Goal: Information Seeking & Learning: Learn about a topic

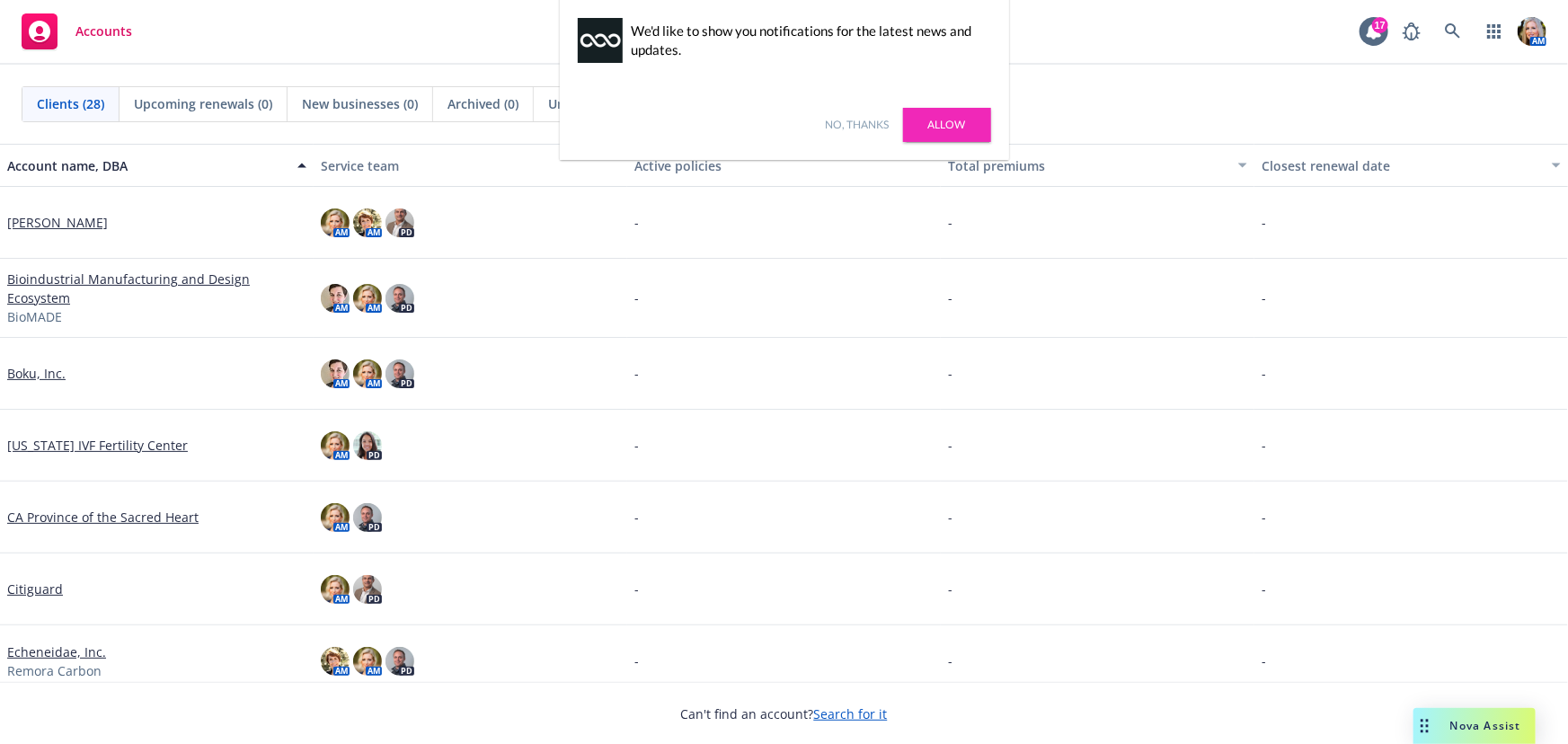
click at [844, 125] on link "No, thanks" at bounding box center [858, 125] width 64 height 16
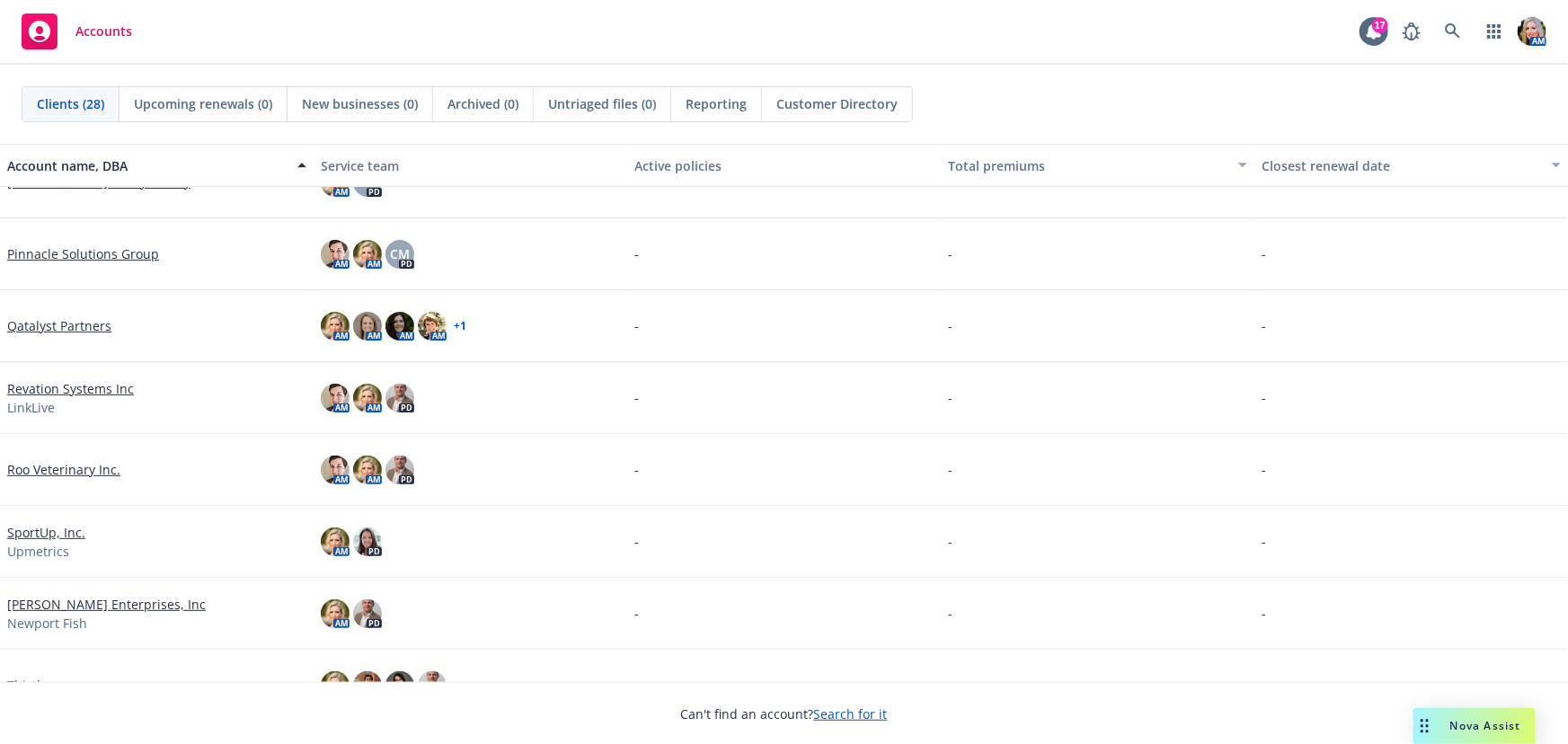
scroll to position [1435, 0]
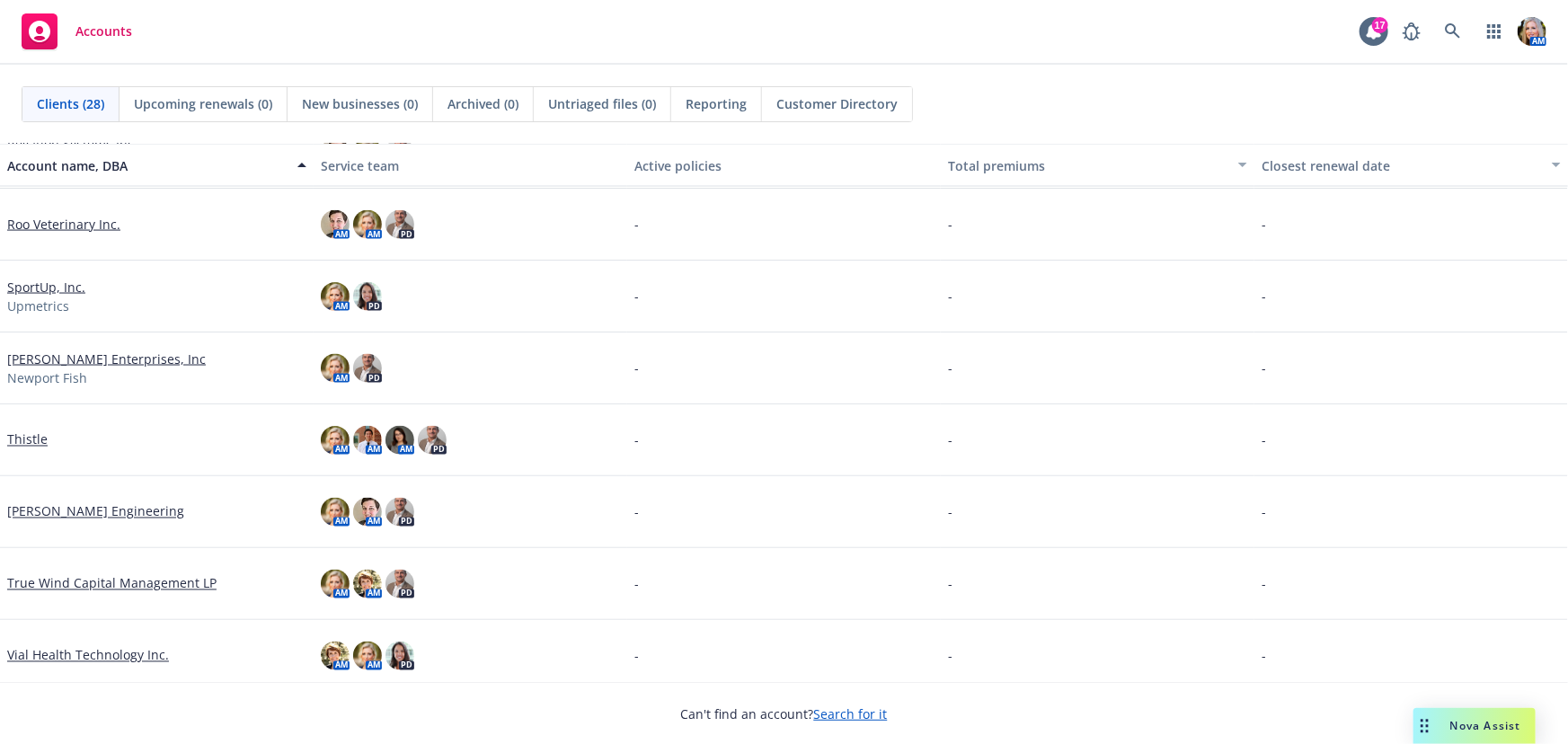
click at [53, 511] on link "[PERSON_NAME] Engineering" at bounding box center [95, 512] width 177 height 19
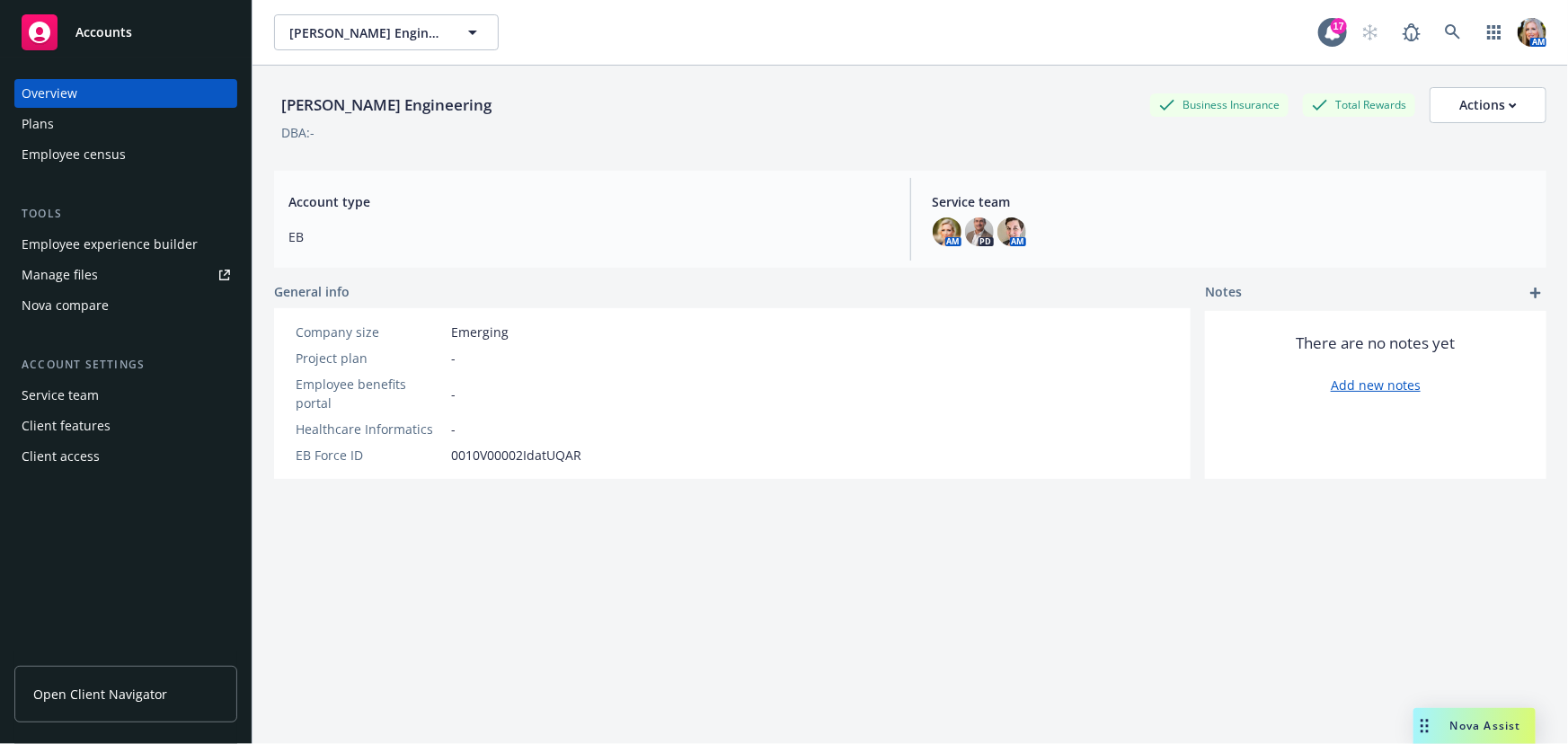
click at [116, 243] on div "Employee experience builder" at bounding box center [109, 244] width 176 height 29
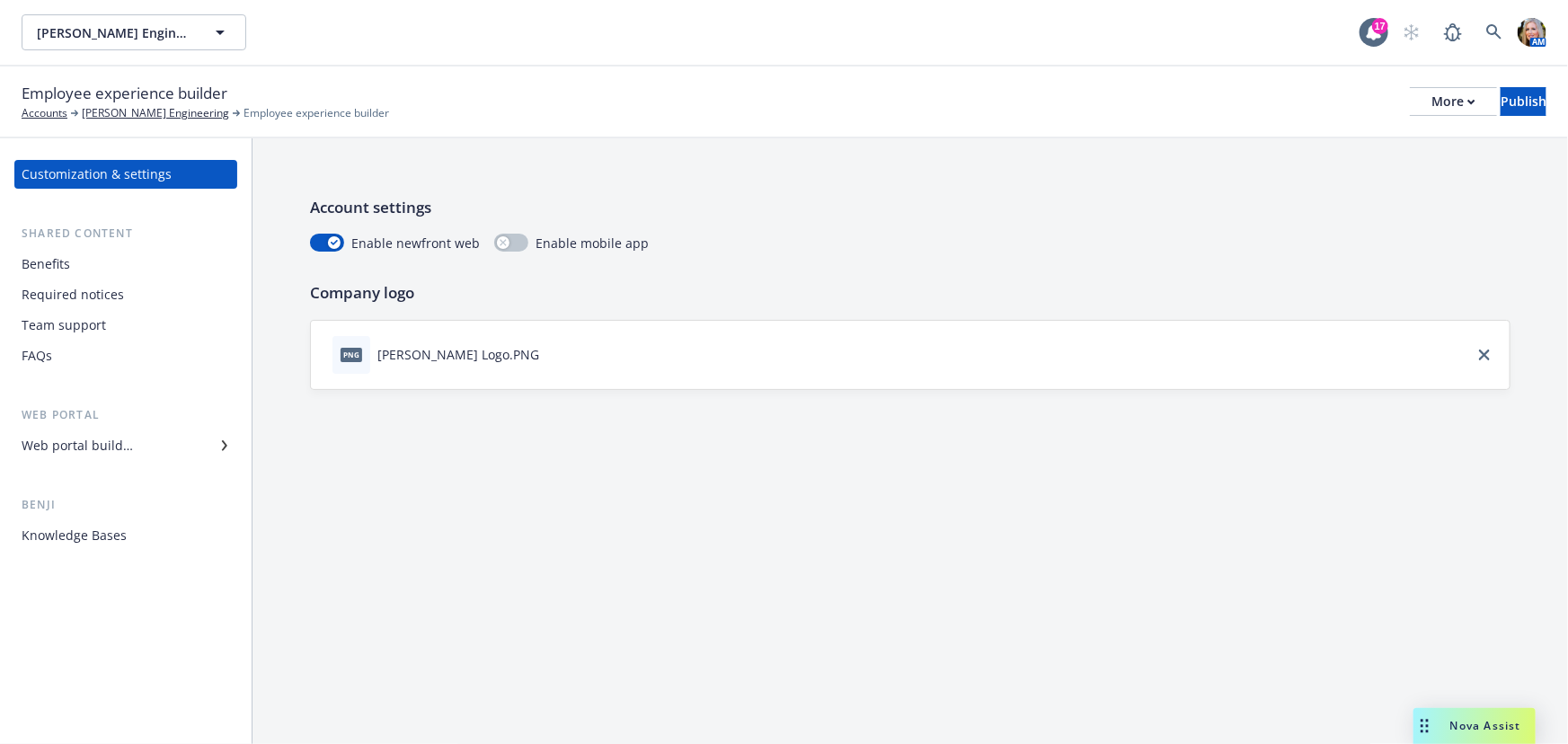
click at [80, 269] on div "Benefits" at bounding box center [126, 263] width 209 height 29
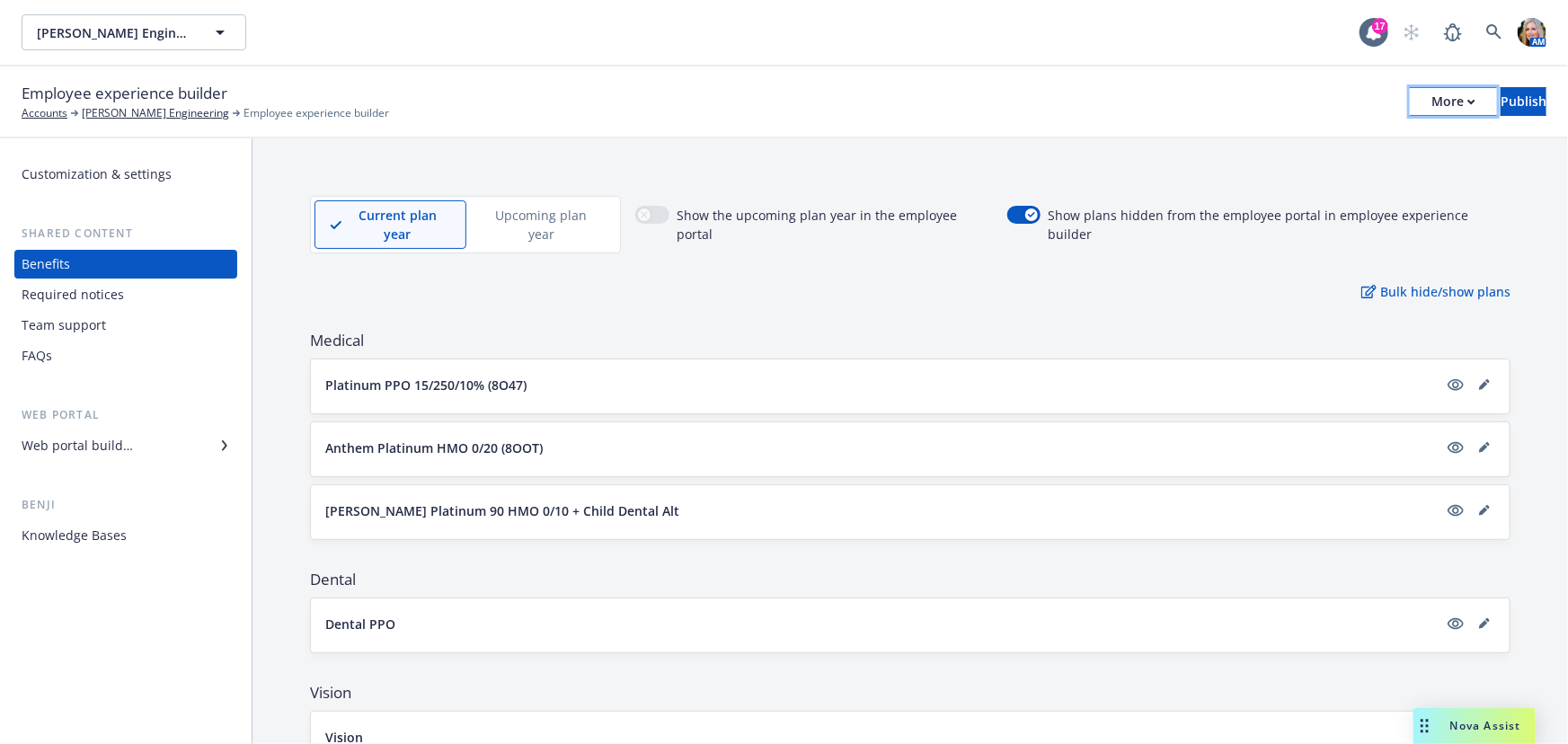
click at [1420, 98] on button "More" at bounding box center [1454, 101] width 87 height 29
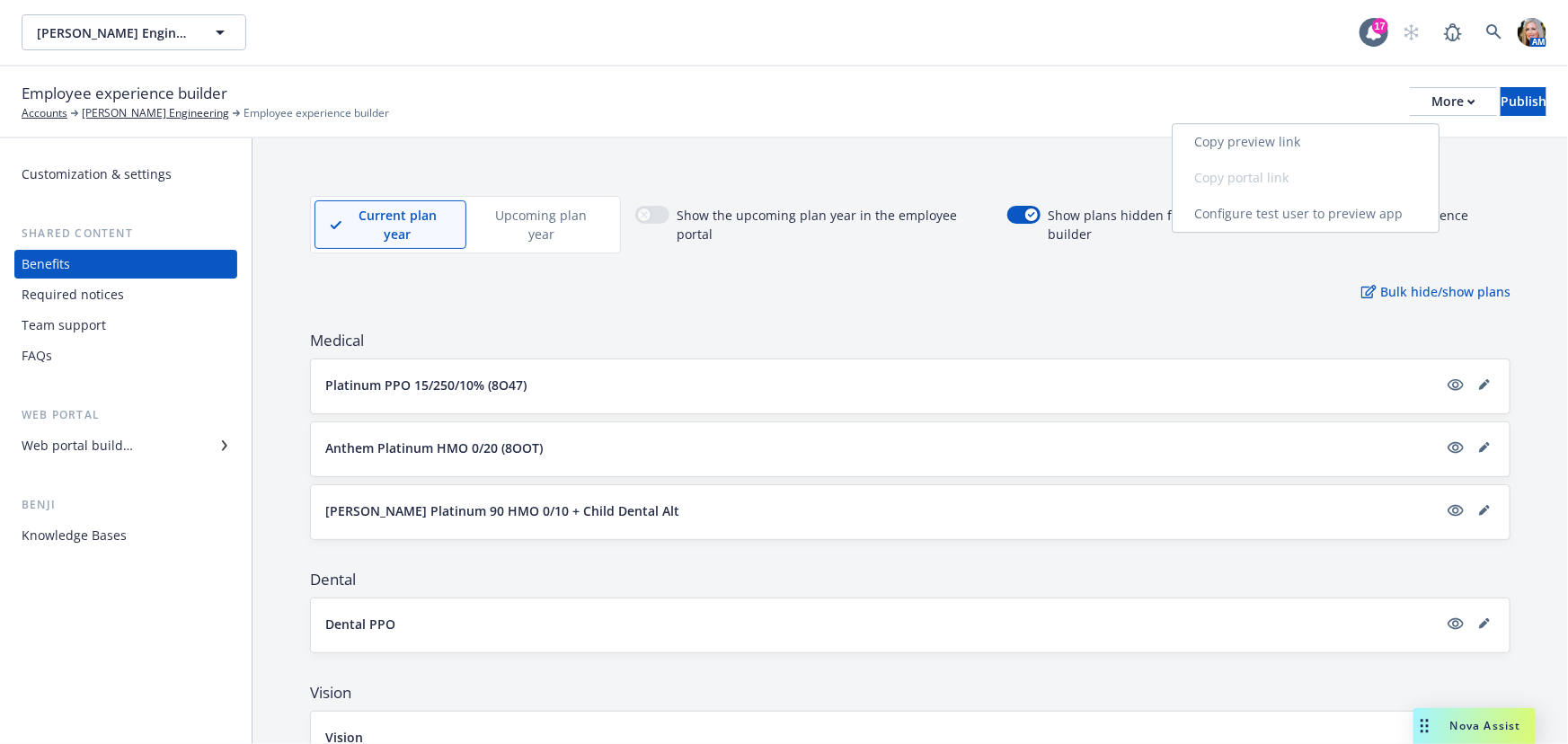
click at [1325, 145] on link "Copy preview link" at bounding box center [1306, 142] width 266 height 36
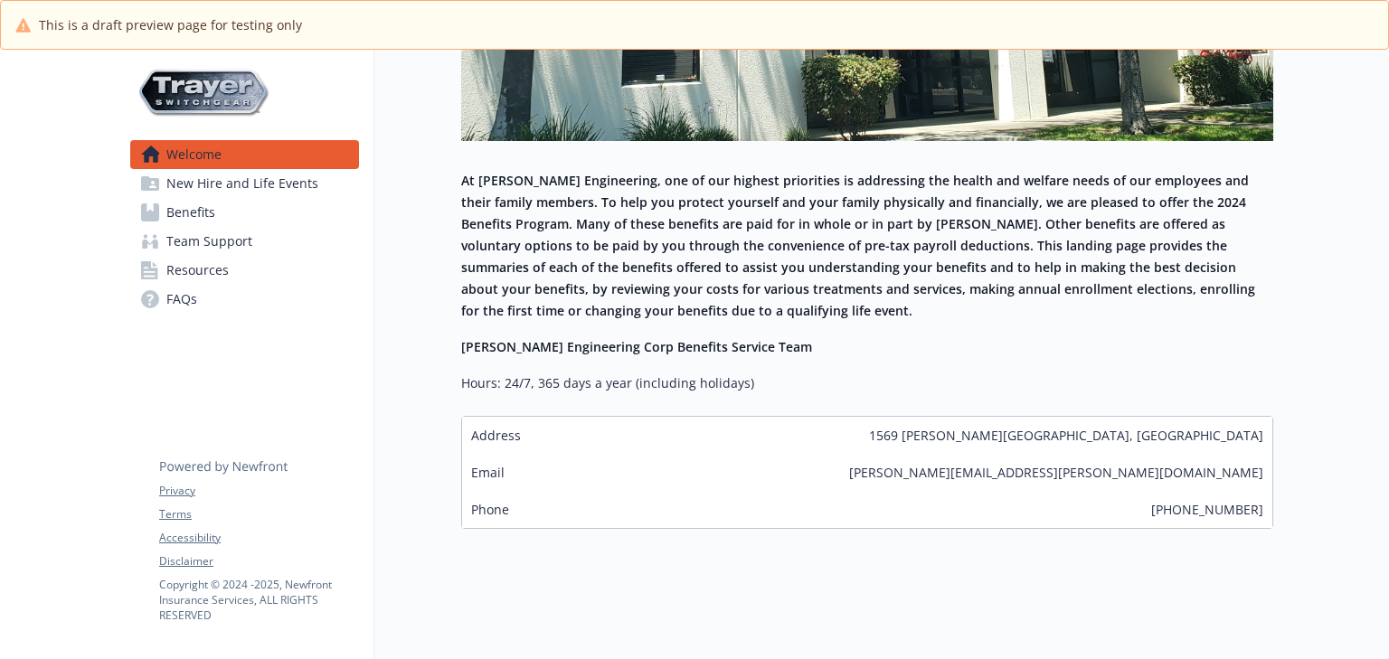
scroll to position [588, 0]
click at [246, 174] on span "New Hire and Life Events" at bounding box center [242, 183] width 152 height 29
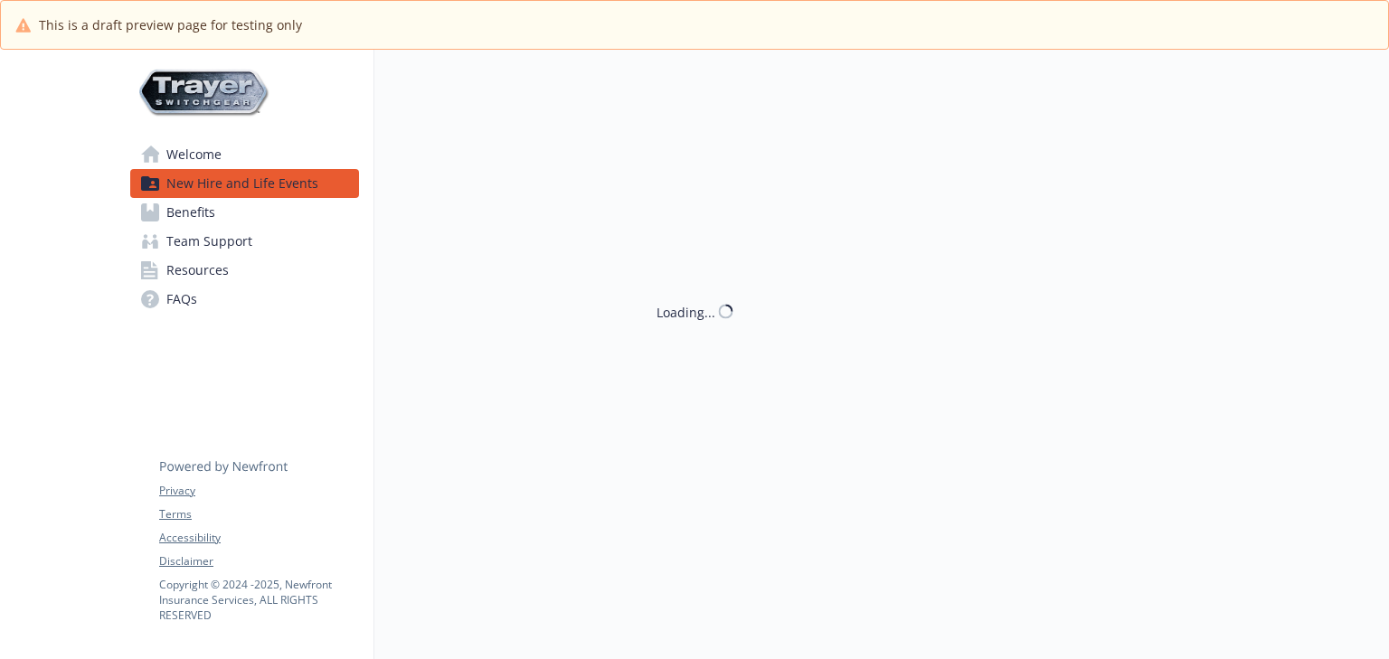
scroll to position [60, 0]
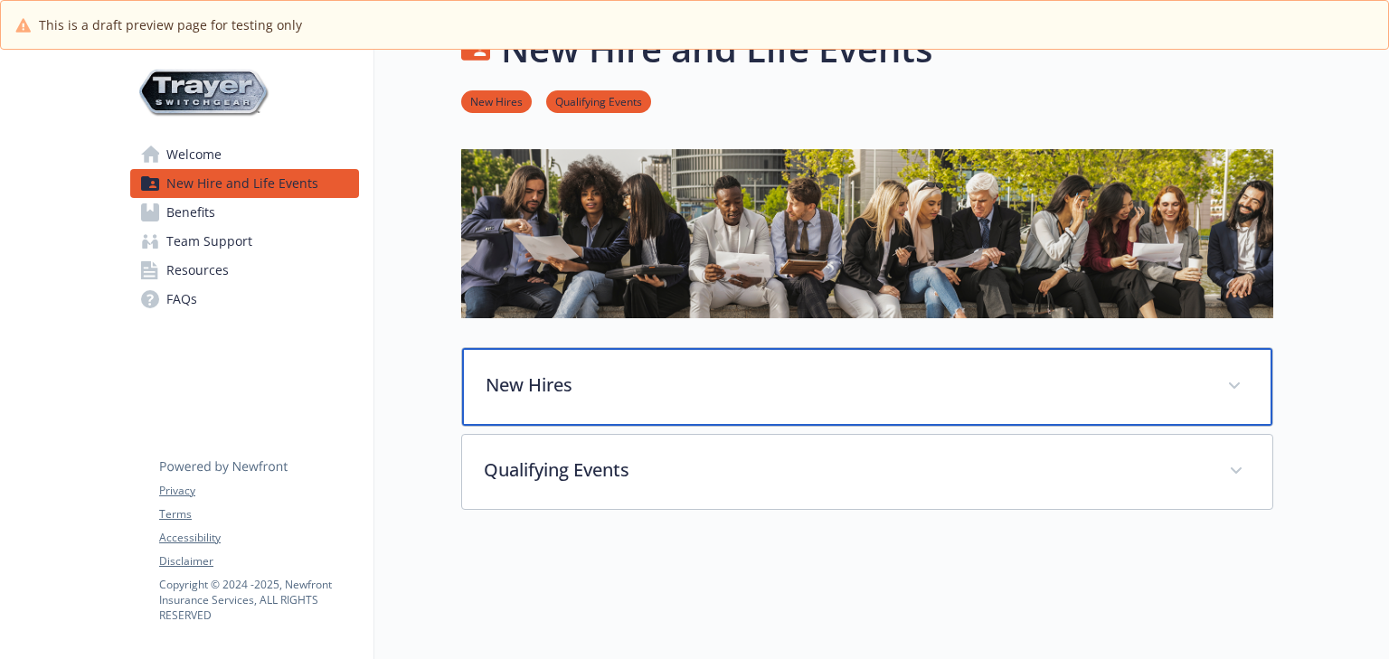
click at [558, 397] on div "New Hires" at bounding box center [867, 387] width 810 height 78
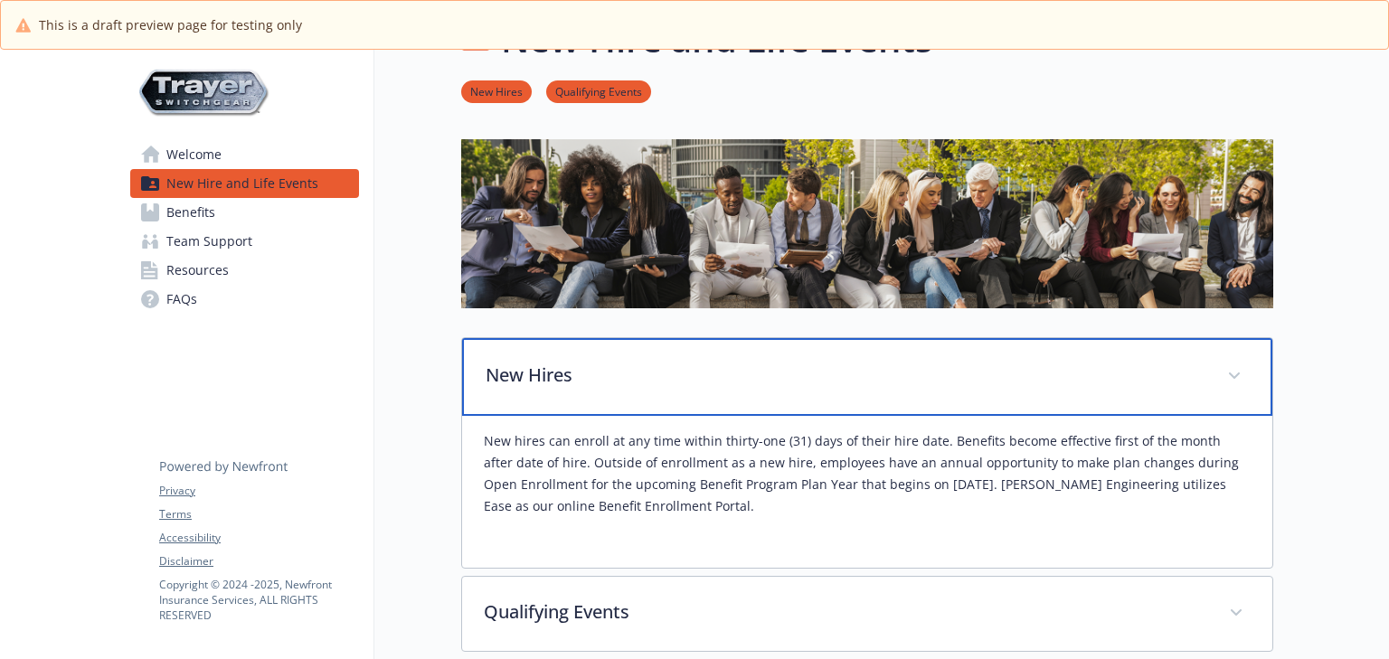
scroll to position [132, 0]
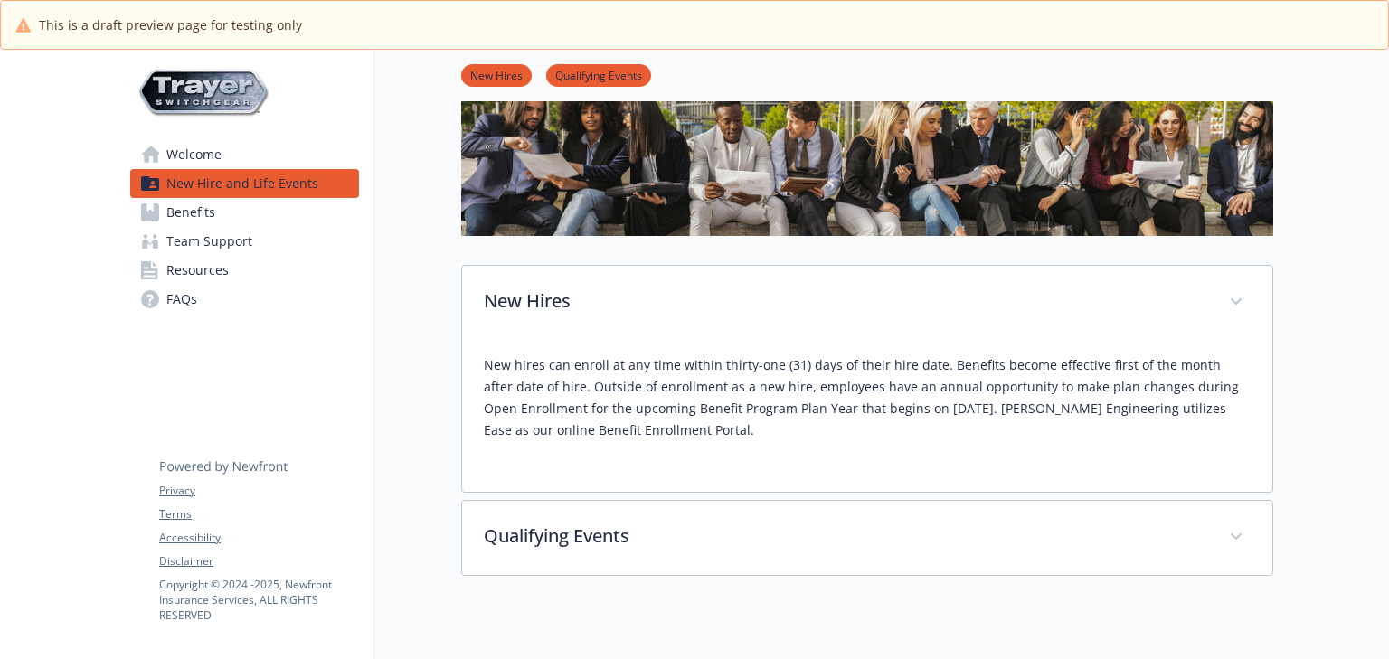
click at [228, 230] on span "Team Support" at bounding box center [209, 241] width 86 height 29
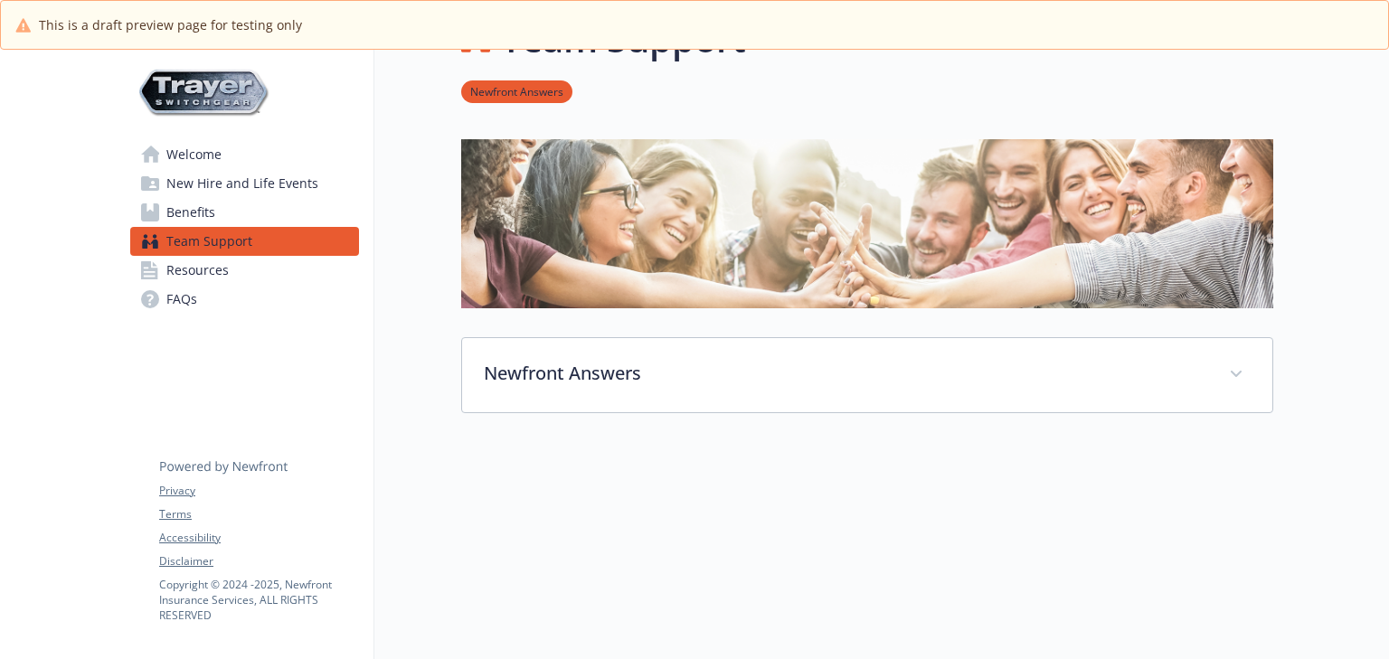
scroll to position [132, 0]
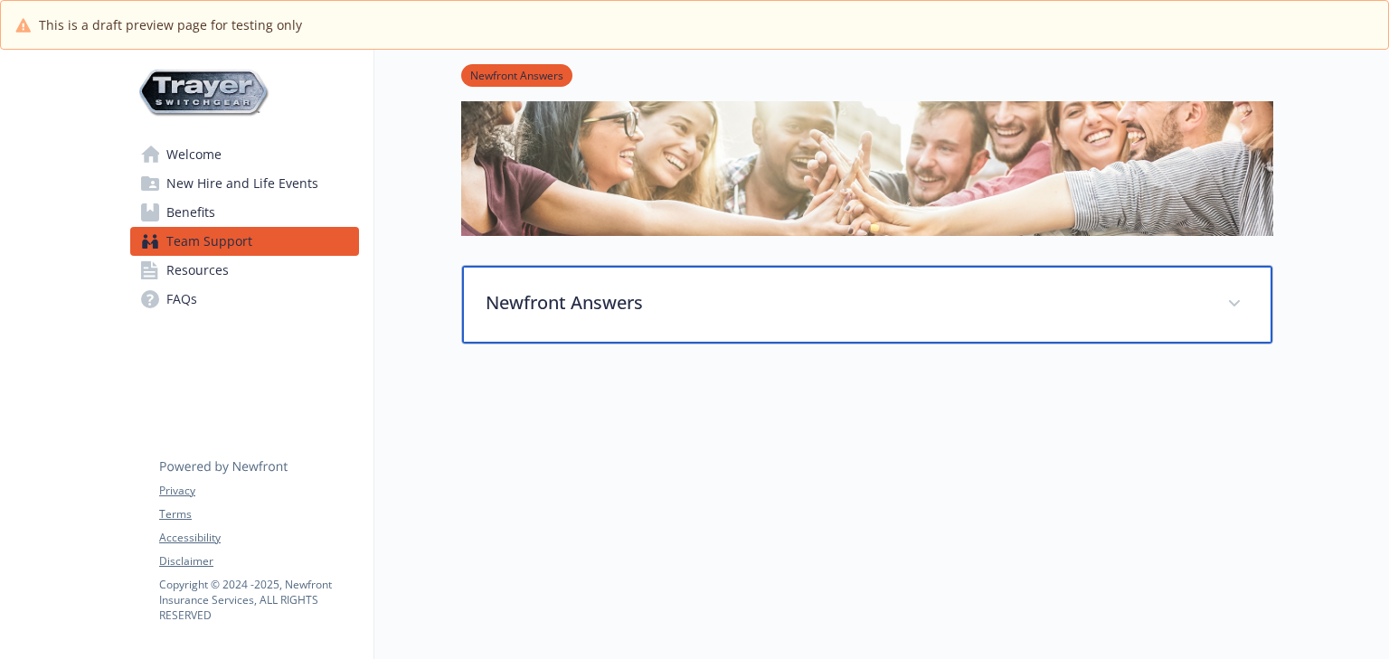
click at [781, 281] on div "Newfront Answers" at bounding box center [867, 305] width 810 height 78
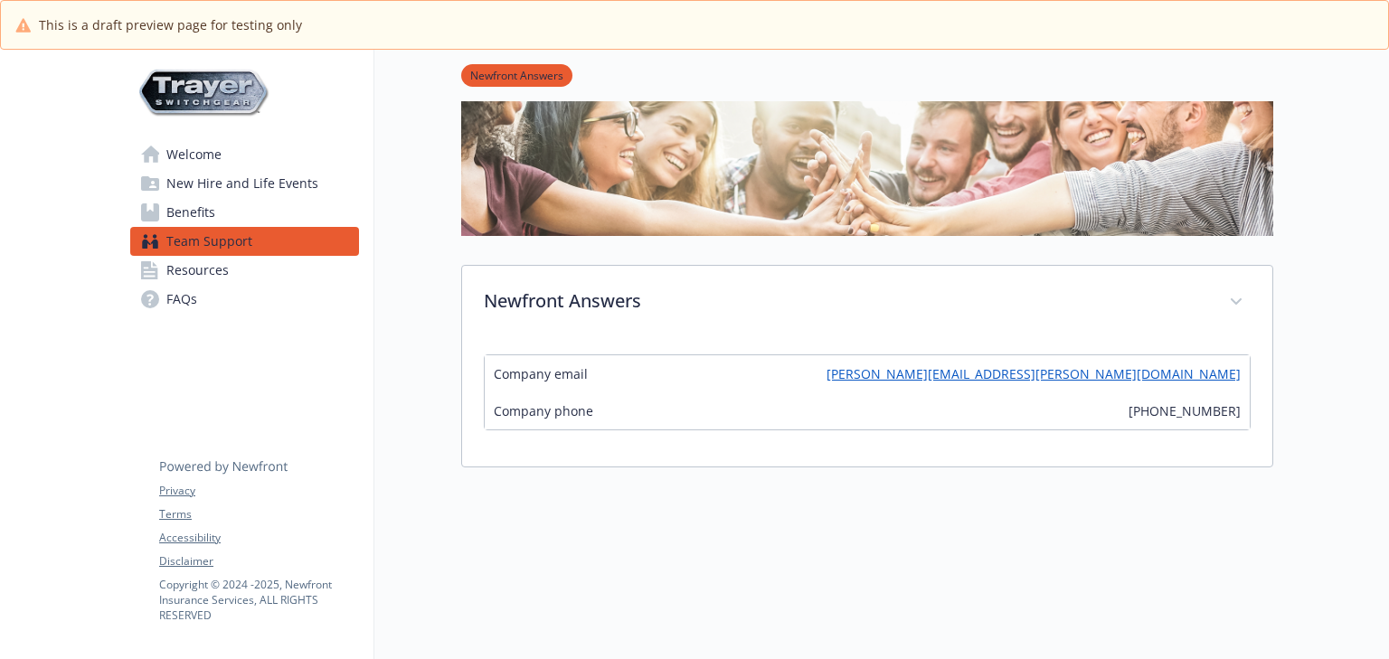
click at [216, 271] on span "Resources" at bounding box center [197, 270] width 62 height 29
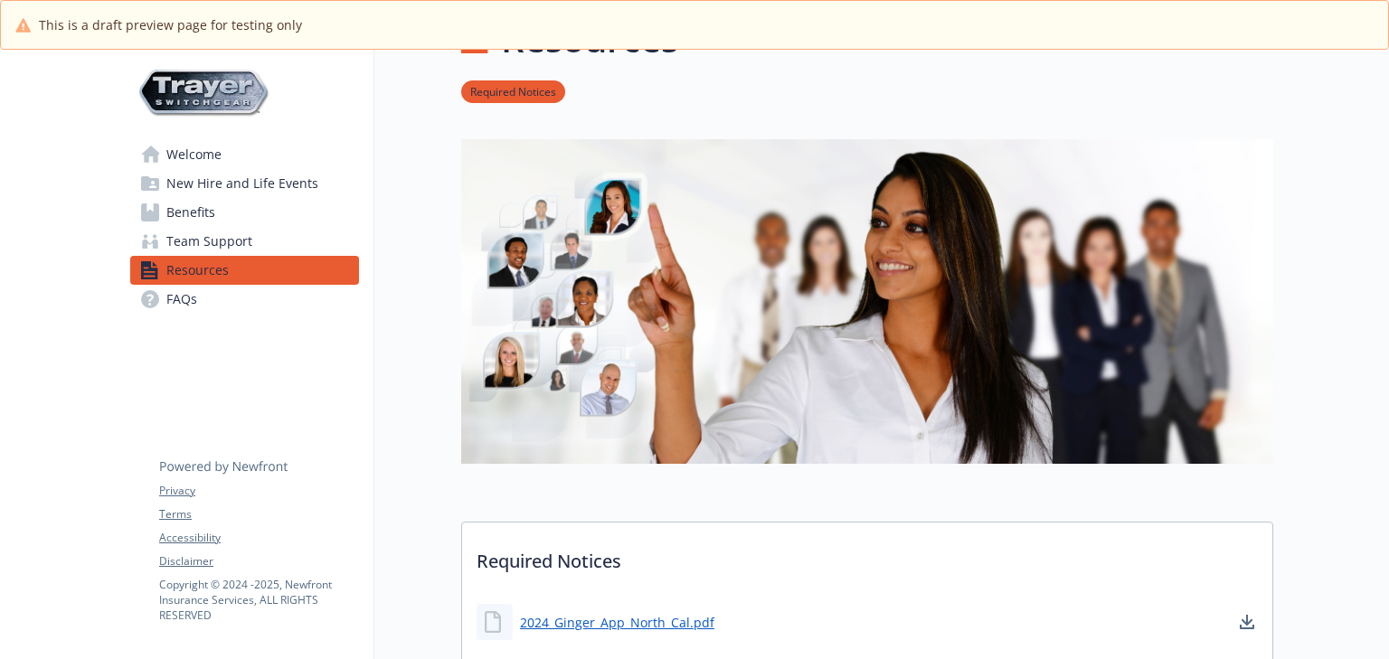
scroll to position [132, 0]
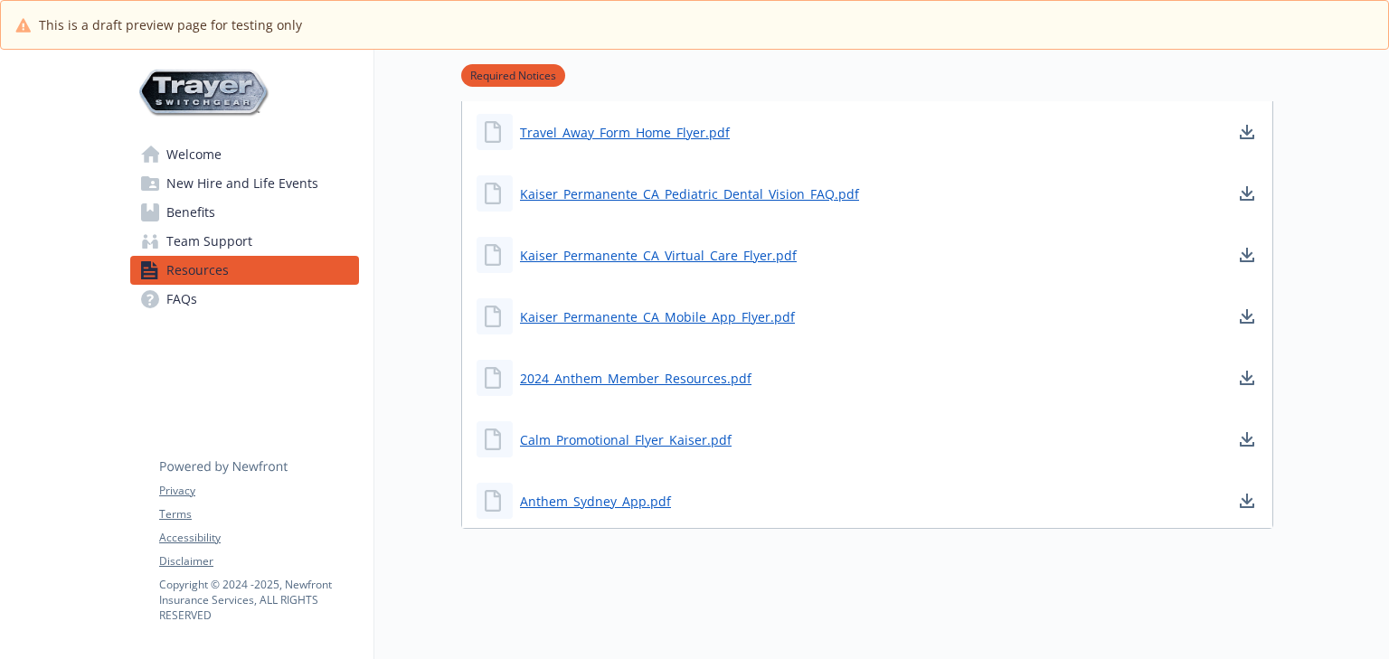
click at [208, 209] on span "Benefits" at bounding box center [190, 212] width 49 height 29
